Goal: Information Seeking & Learning: Learn about a topic

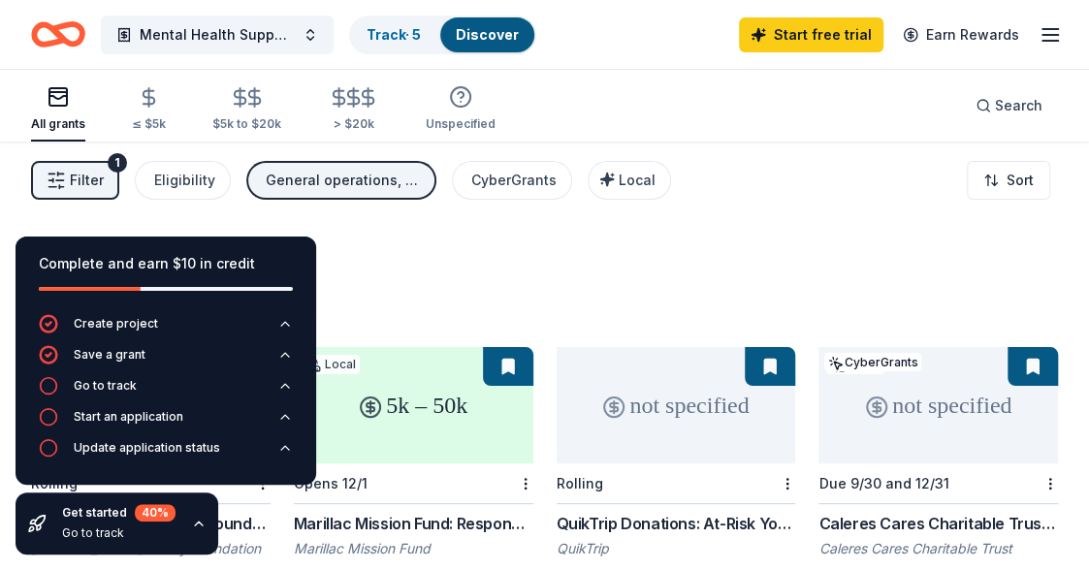
click at [195, 525] on icon "button" at bounding box center [199, 524] width 8 height 4
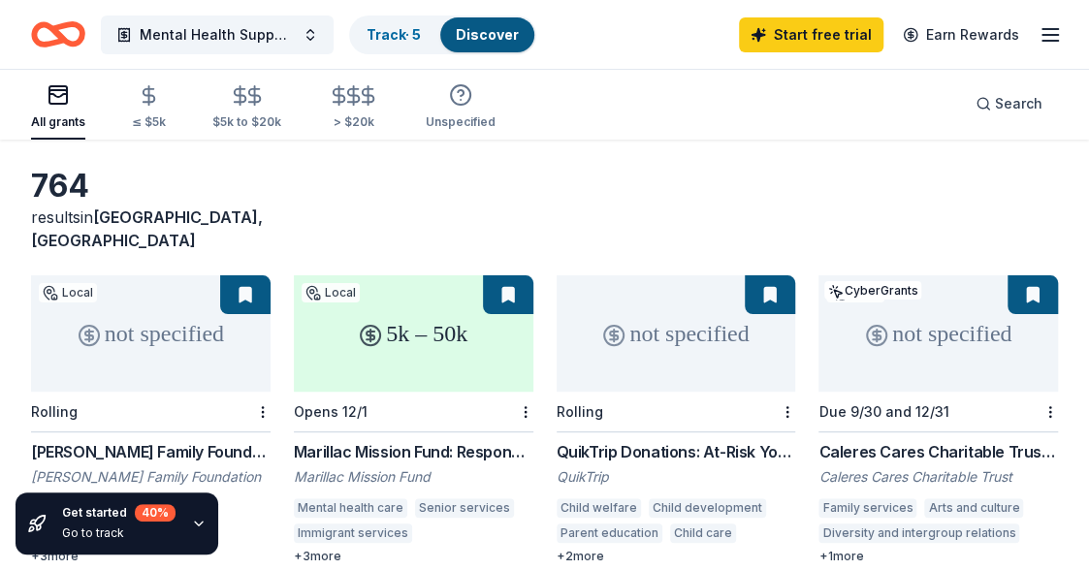
scroll to position [97, 0]
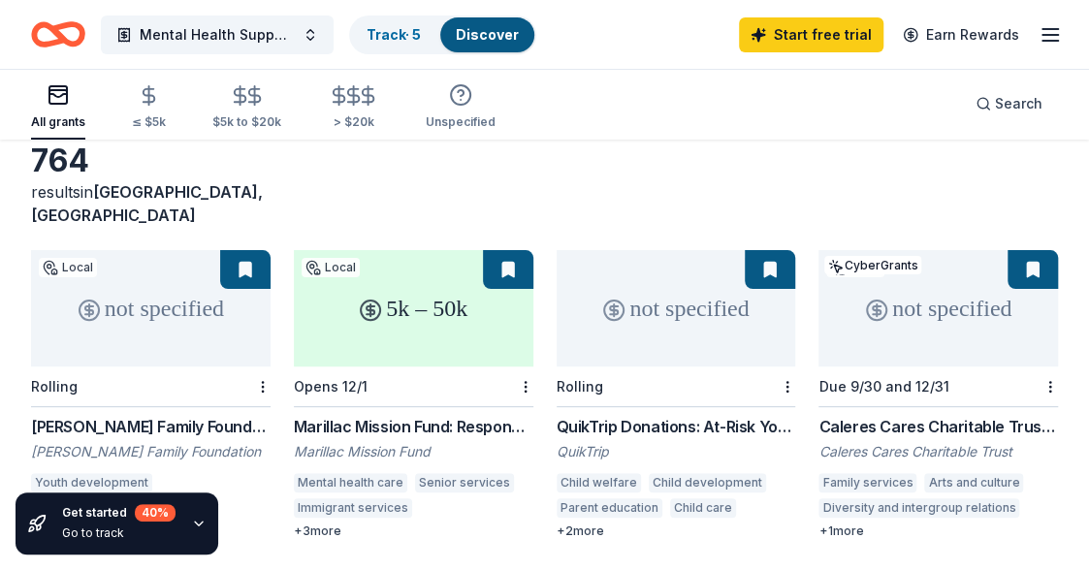
click at [349, 415] on div "Marillac Mission Fund: Responsive Grants" at bounding box center [414, 426] width 240 height 23
click at [510, 250] on button at bounding box center [508, 269] width 50 height 39
click at [640, 415] on div "QuikTrip Donations: At-Risk Youth and Early Childhood Education" at bounding box center [677, 426] width 240 height 23
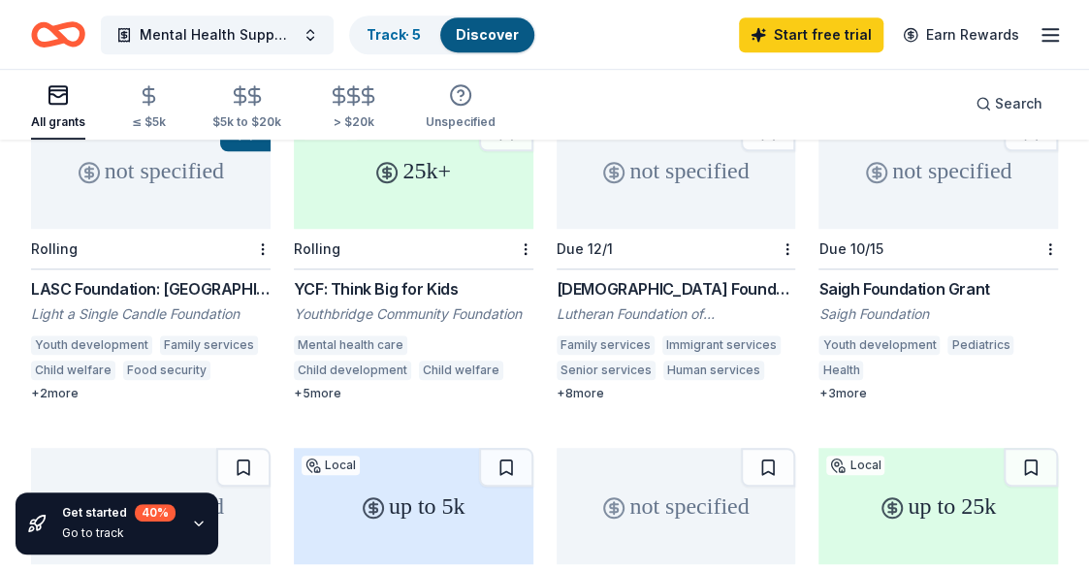
scroll to position [582, 0]
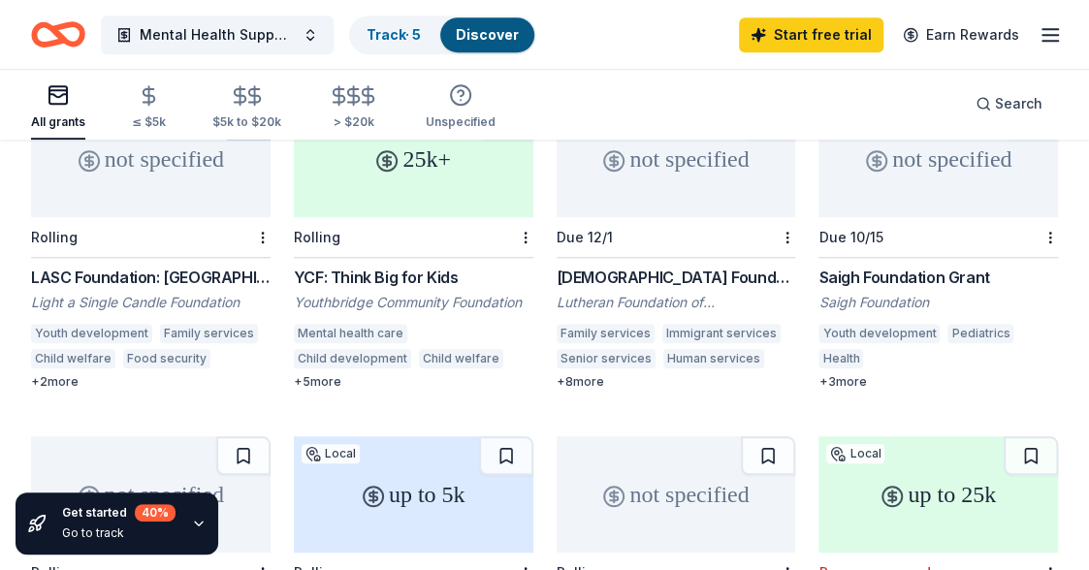
click at [202, 266] on div "LASC Foundation: Greater Metropolitan St. Louis Area Grants" at bounding box center [151, 277] width 240 height 23
click at [622, 266] on div "Lutheran Foundation of St. Louis Grants" at bounding box center [677, 277] width 240 height 23
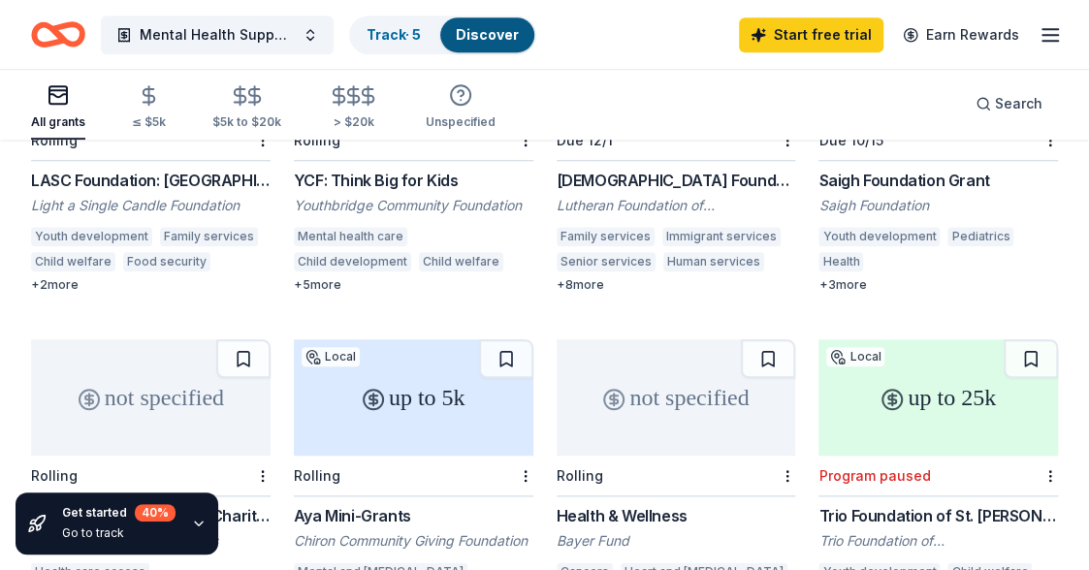
click at [582, 504] on div "Health & Wellness" at bounding box center [677, 515] width 240 height 23
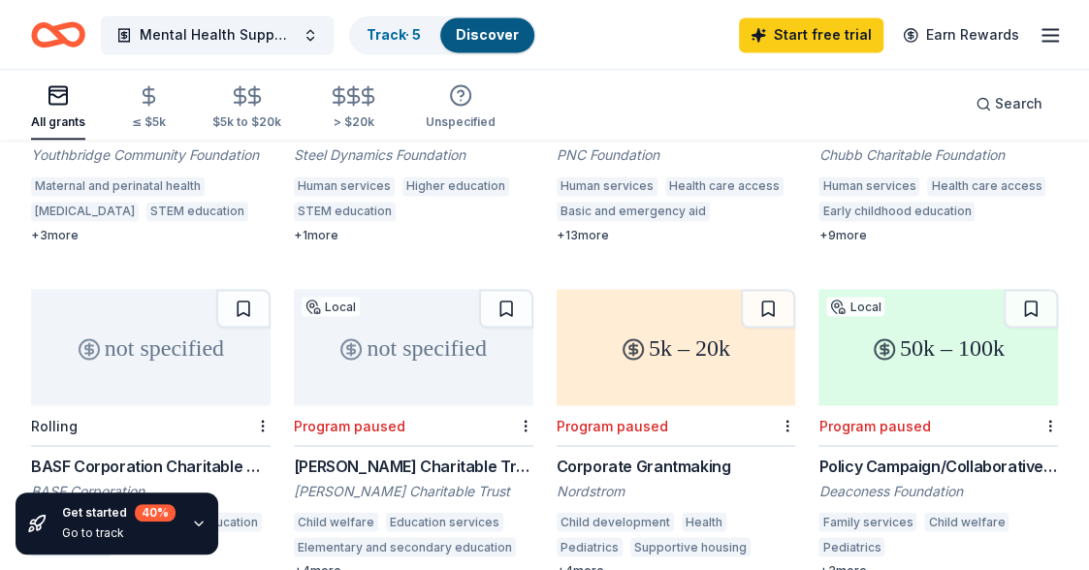
scroll to position [1261, 0]
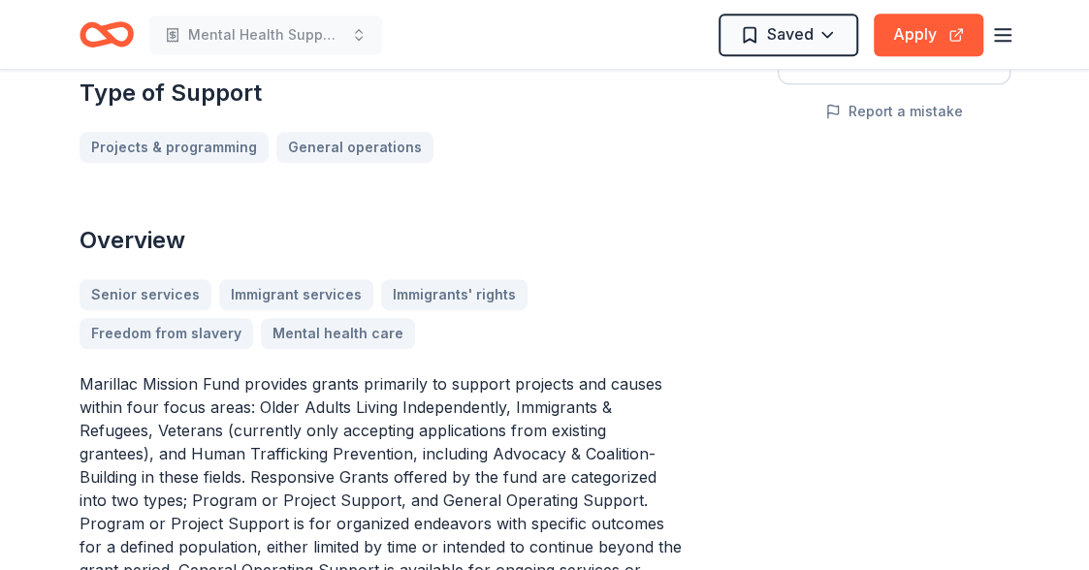
scroll to position [485, 0]
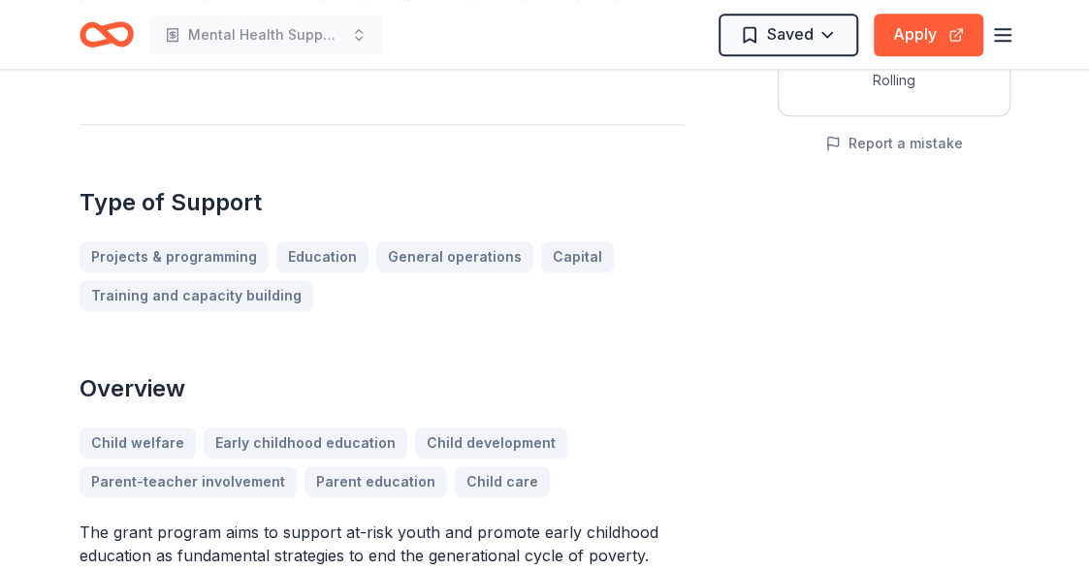
scroll to position [291, 0]
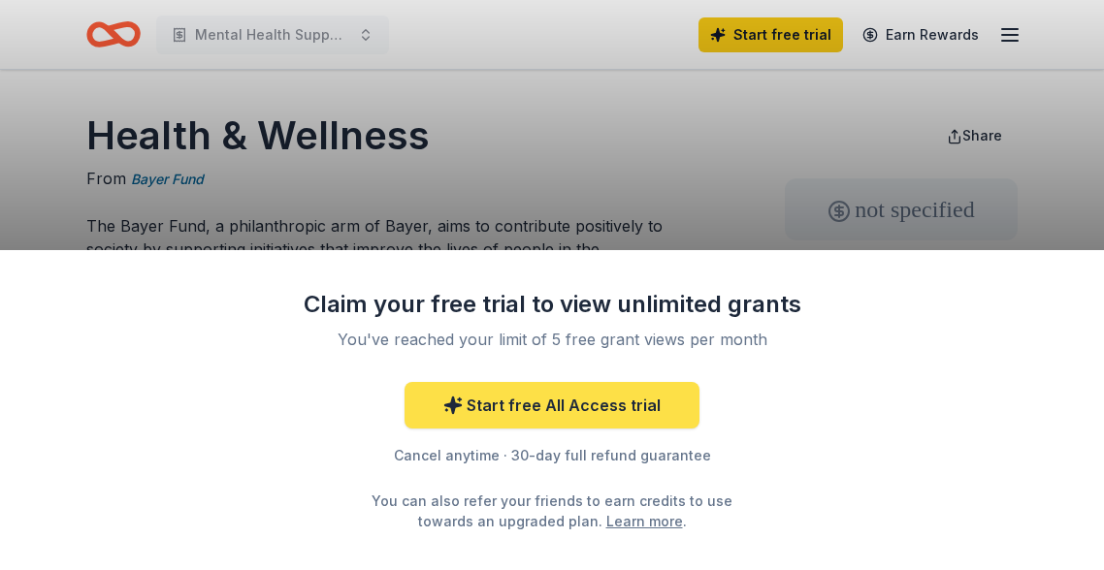
click at [524, 397] on link "Start free All Access trial" at bounding box center [552, 405] width 295 height 47
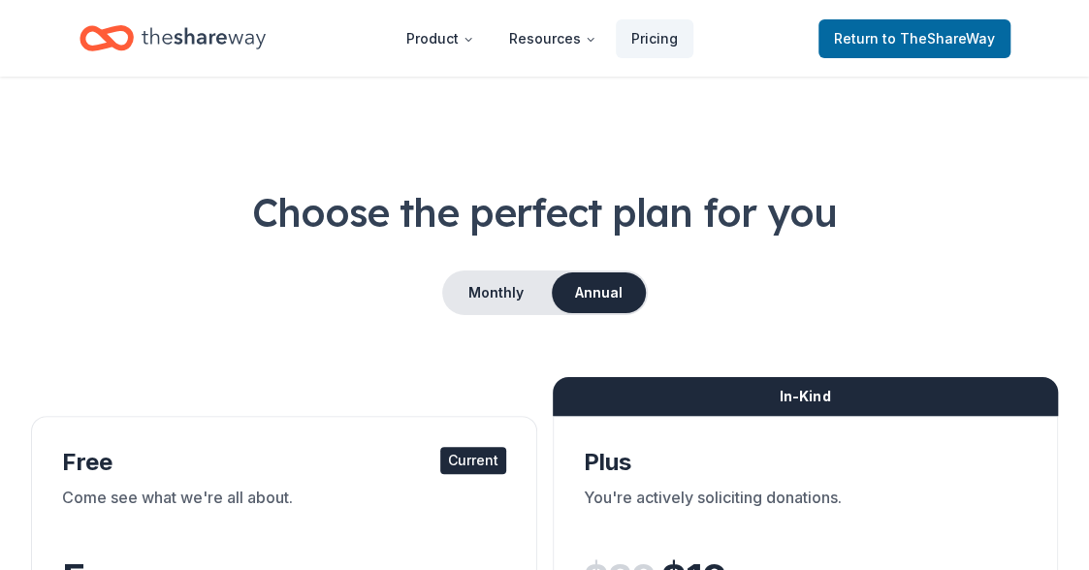
click at [621, 405] on div "In-Kind" at bounding box center [806, 396] width 506 height 39
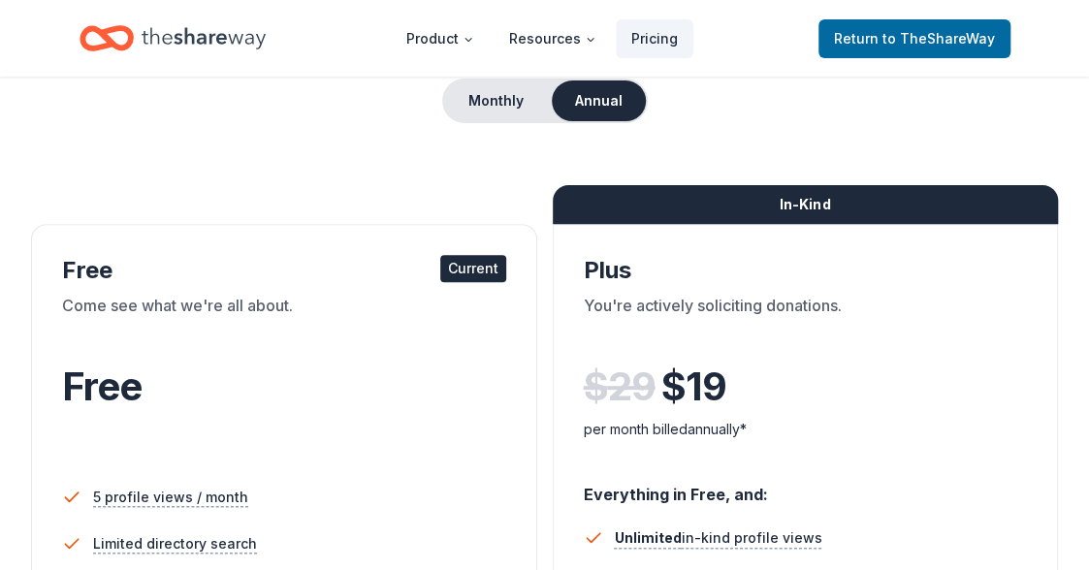
scroll to position [97, 0]
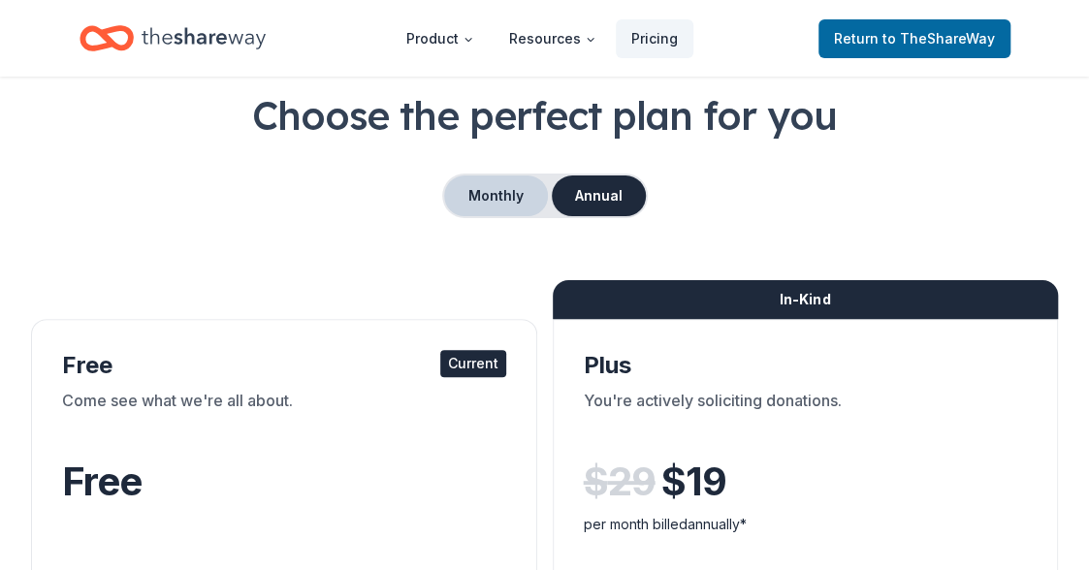
click at [494, 196] on button "Monthly" at bounding box center [496, 196] width 104 height 41
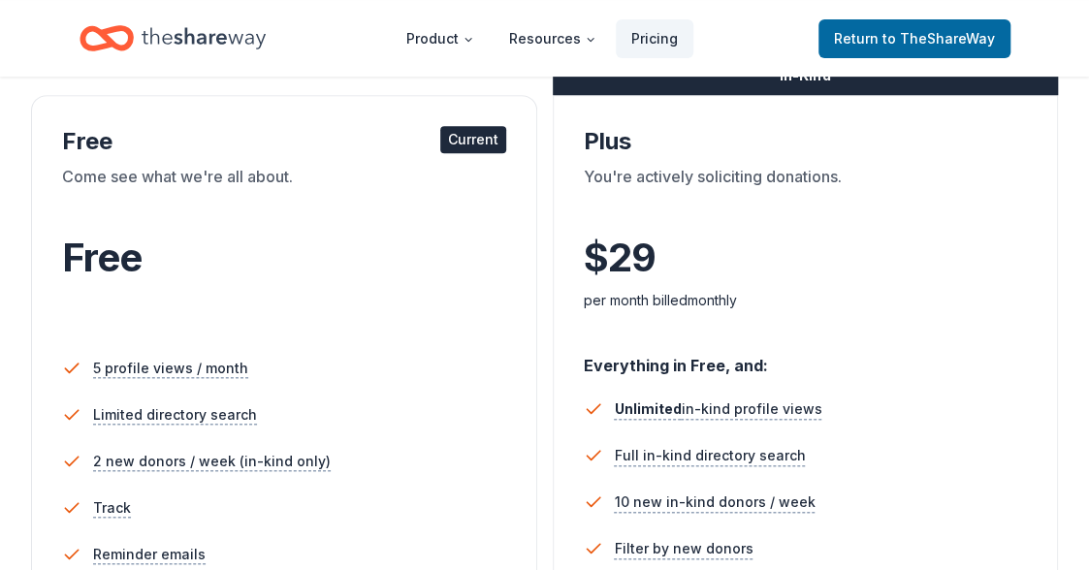
scroll to position [388, 0]
